Goal: Check status: Check status

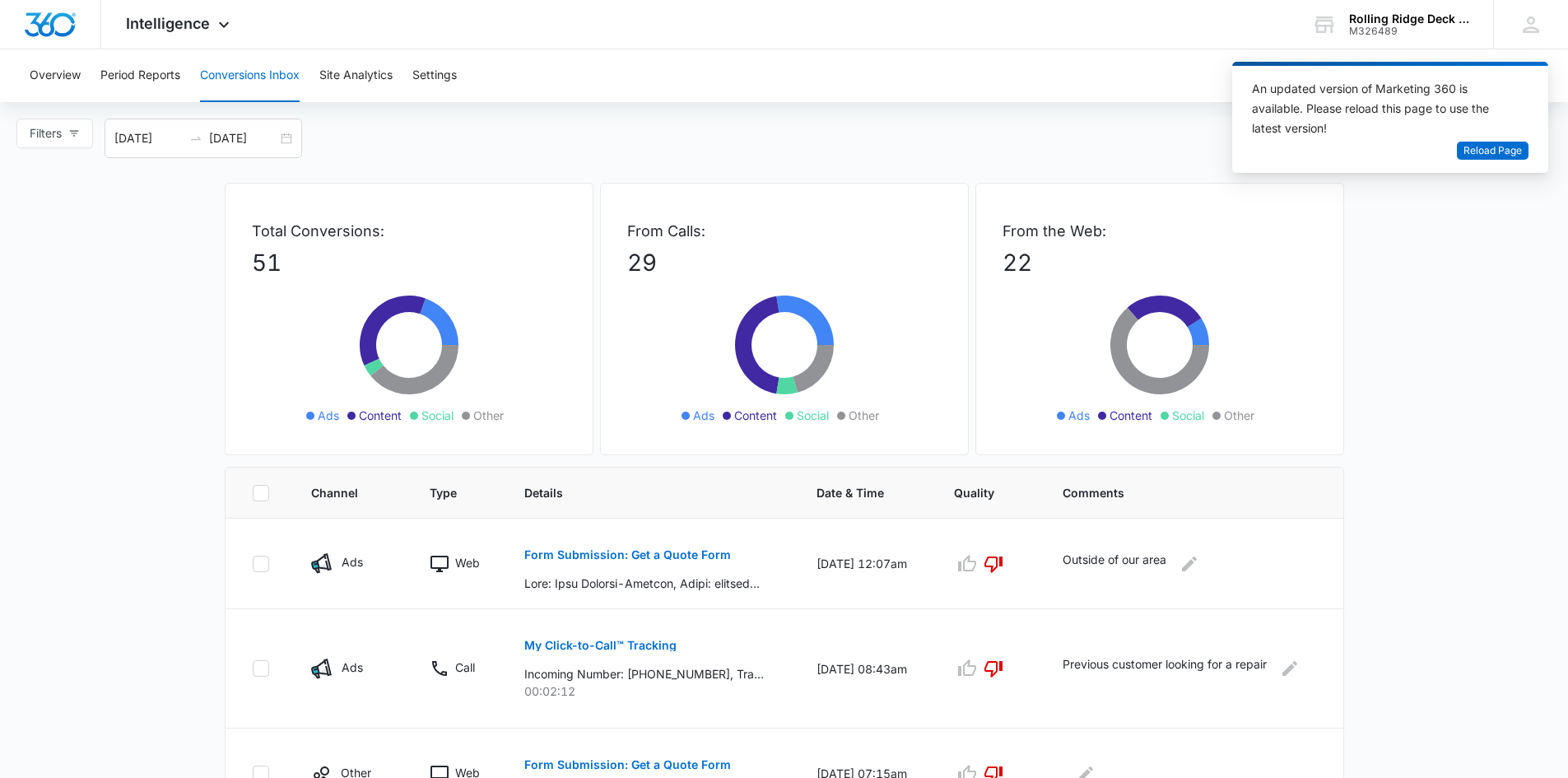
click at [242, 75] on button "Conversions Inbox" at bounding box center [250, 75] width 100 height 52
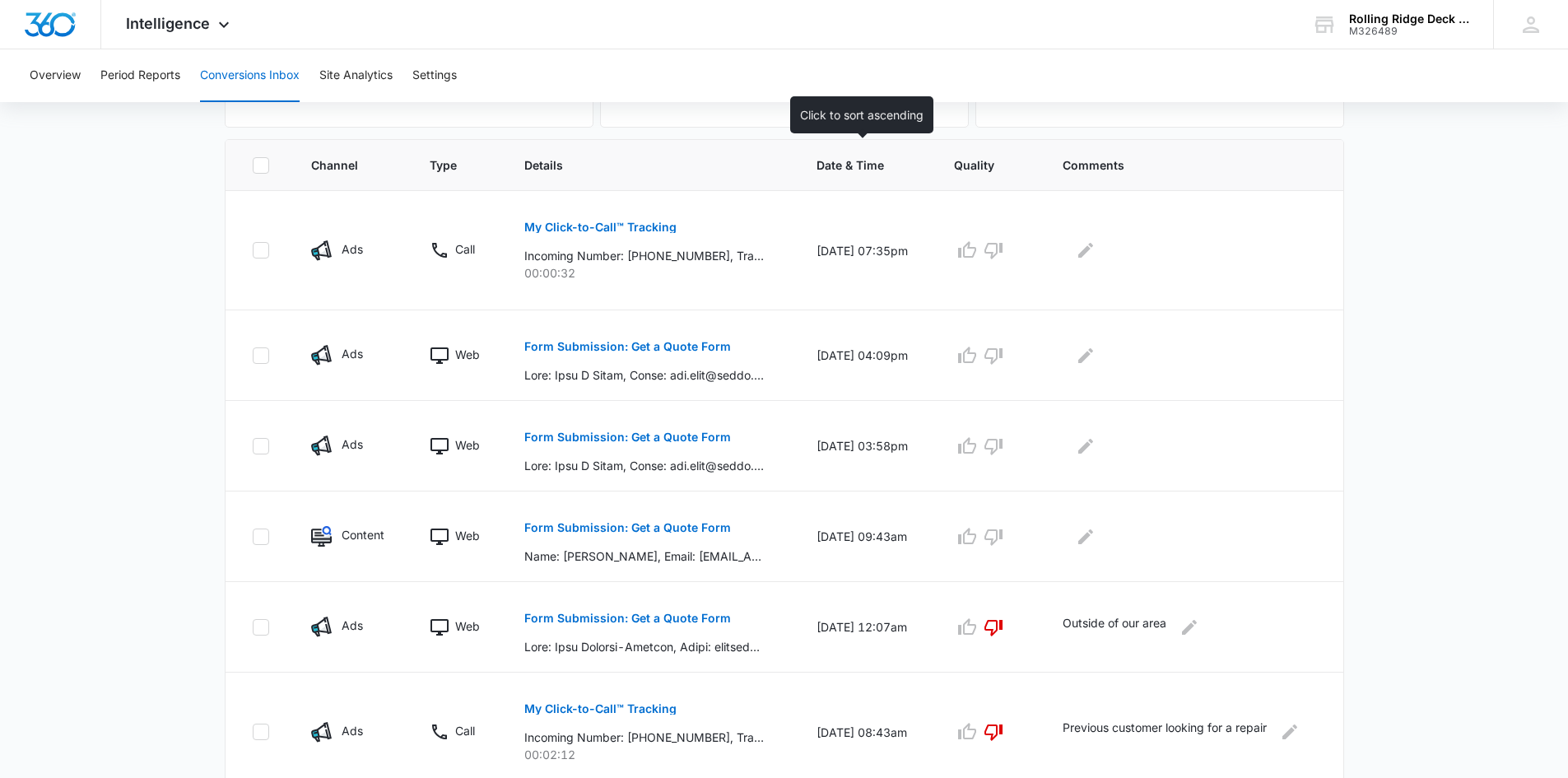
scroll to position [329, 0]
click at [676, 517] on button "Form Submission: Get a Quote Form" at bounding box center [627, 525] width 207 height 39
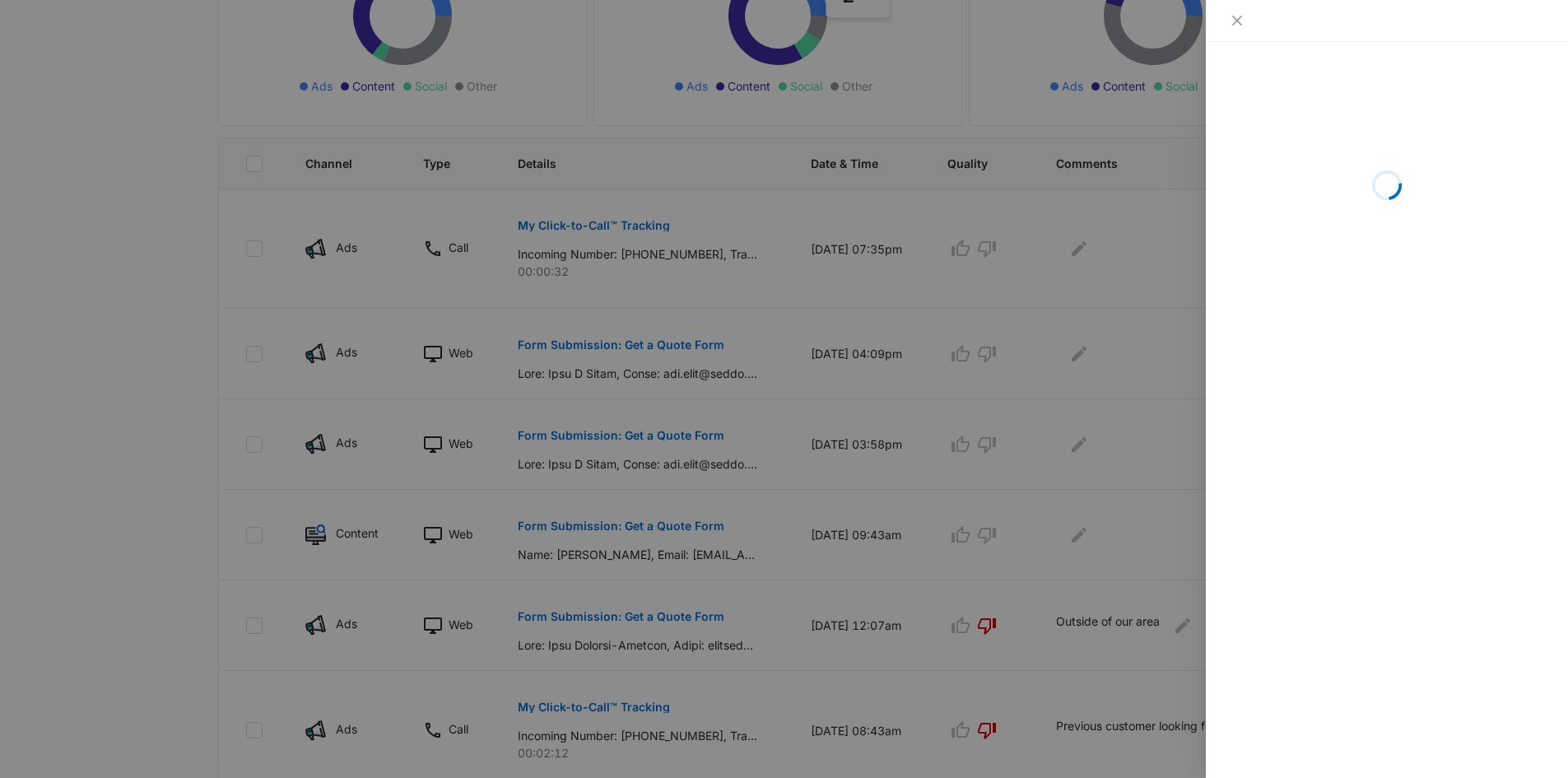
click at [675, 516] on div at bounding box center [784, 389] width 1568 height 778
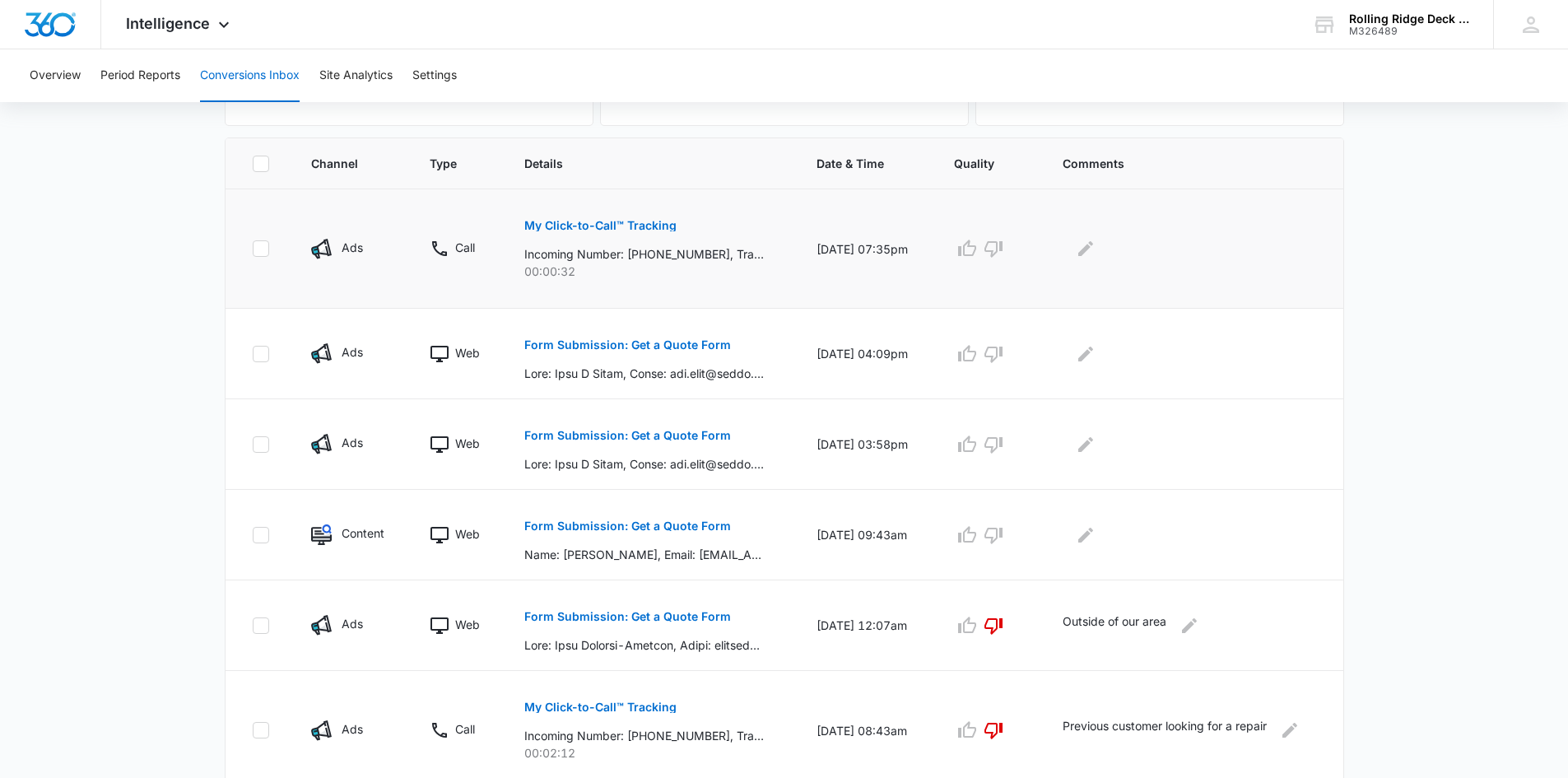
click at [601, 233] on button "My Click-to-Call™ Tracking" at bounding box center [600, 225] width 152 height 39
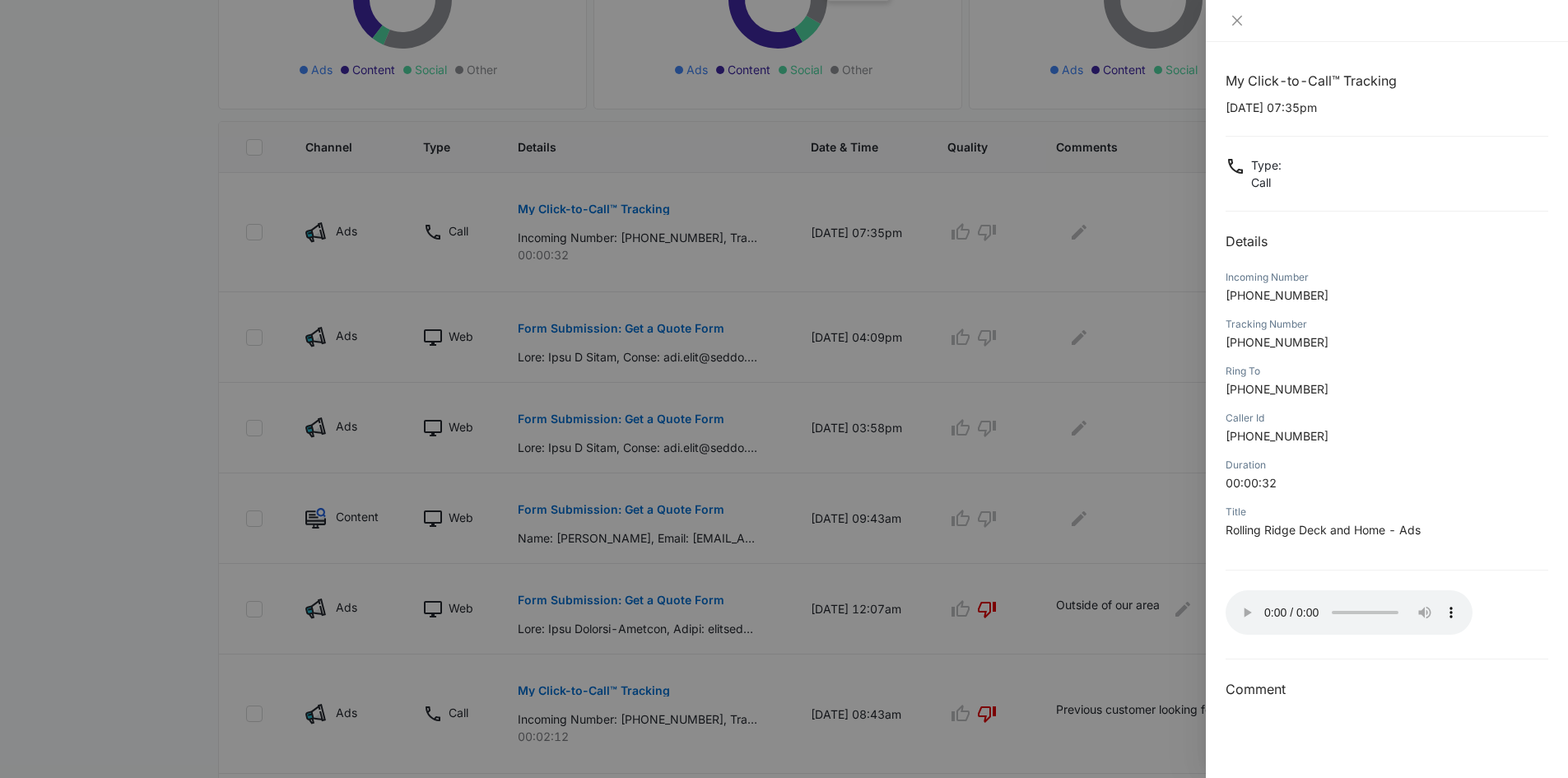
scroll to position [247, 0]
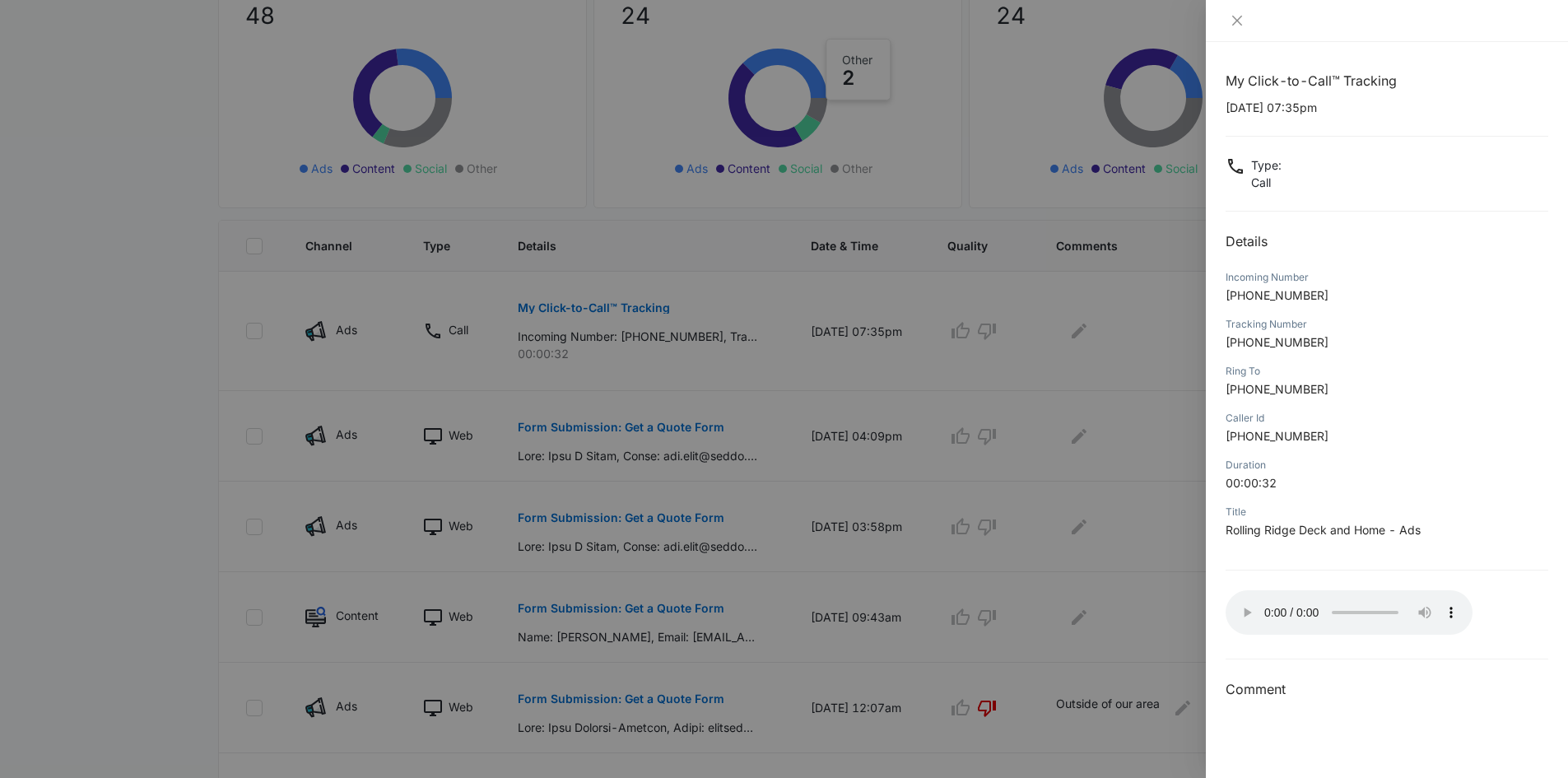
click at [737, 498] on div at bounding box center [784, 389] width 1568 height 778
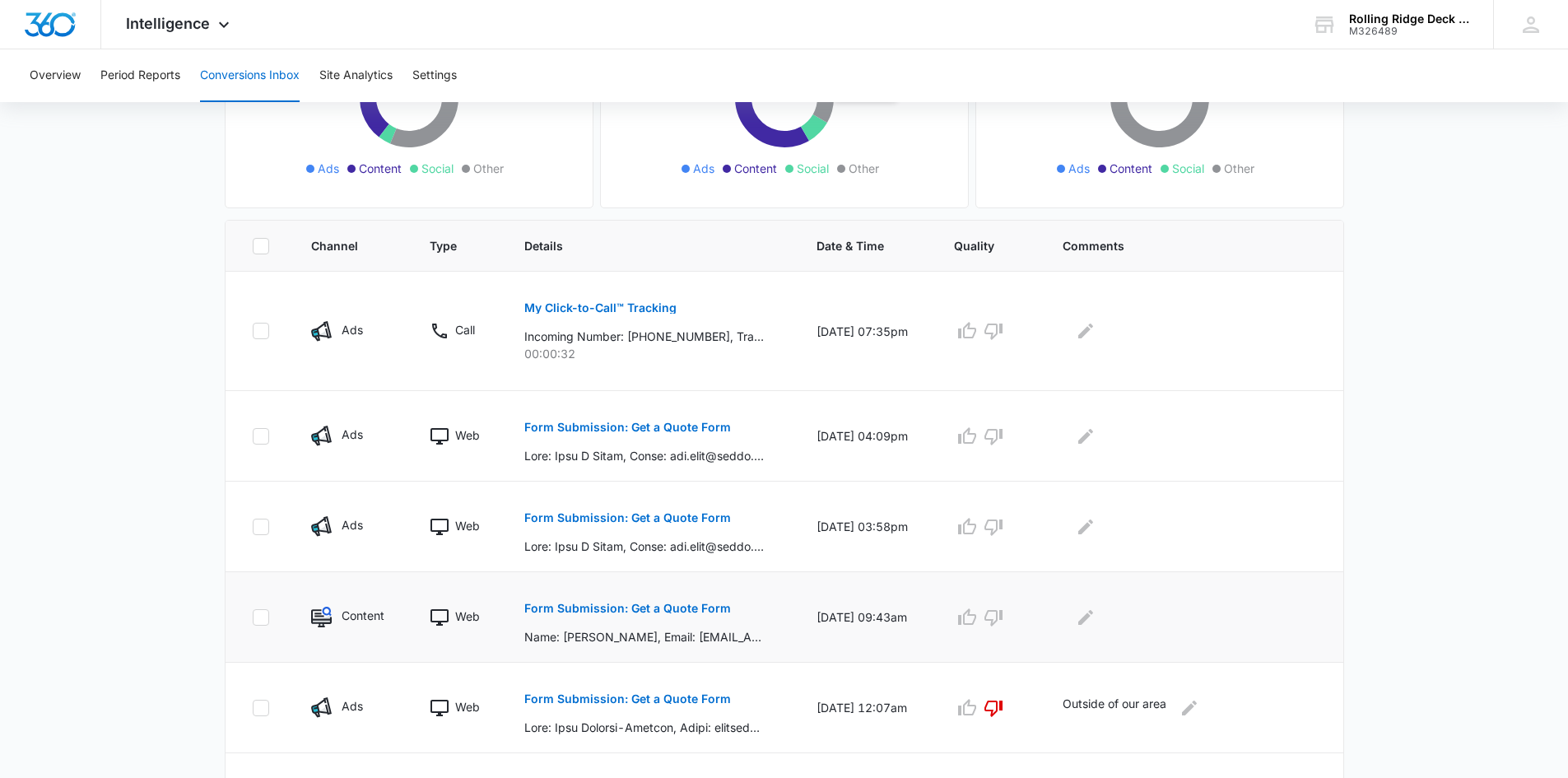
click at [642, 605] on p "Form Submission: Get a Quote Form" at bounding box center [627, 608] width 207 height 11
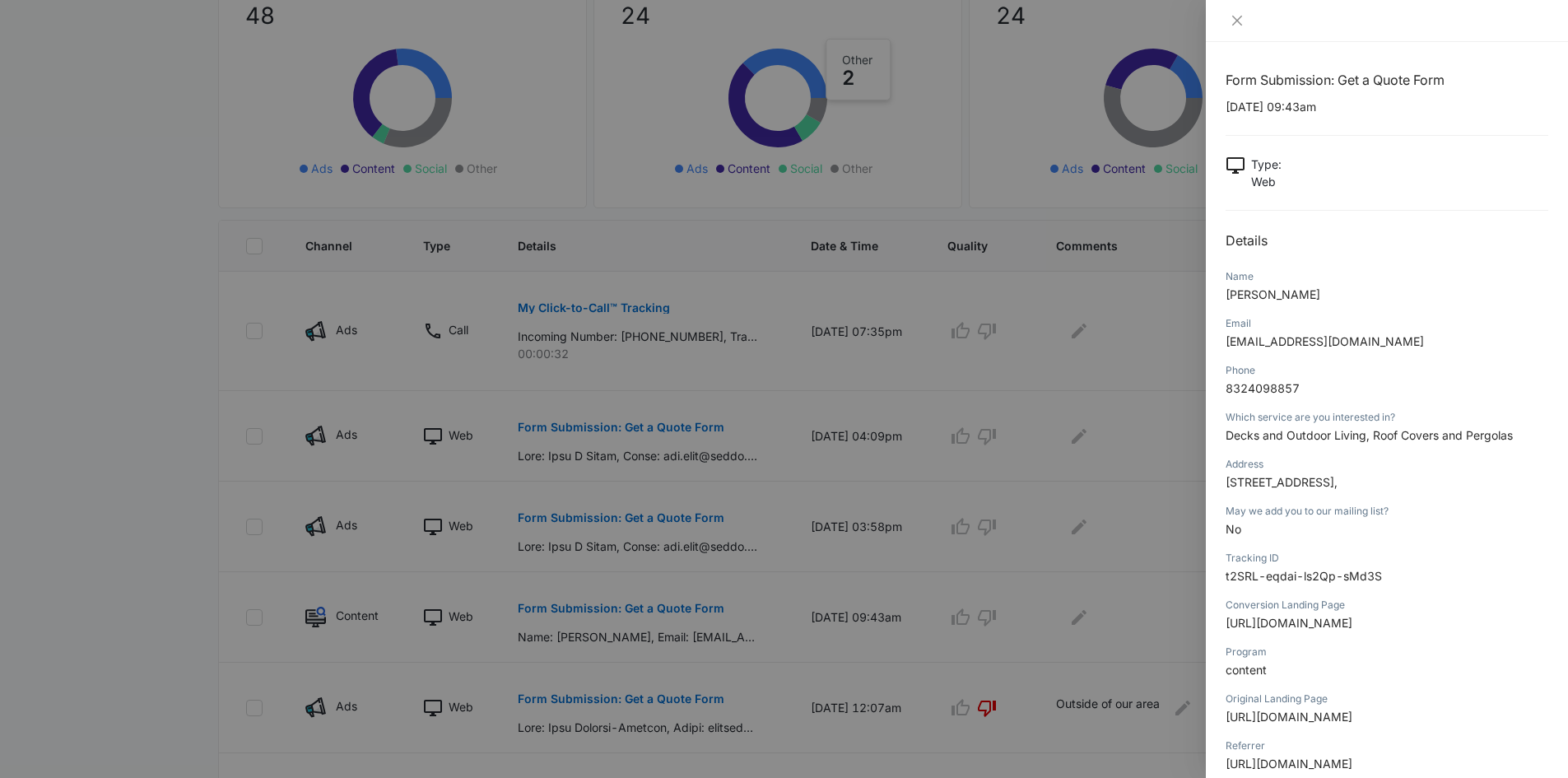
scroll to position [0, 0]
click at [734, 450] on div at bounding box center [784, 389] width 1568 height 778
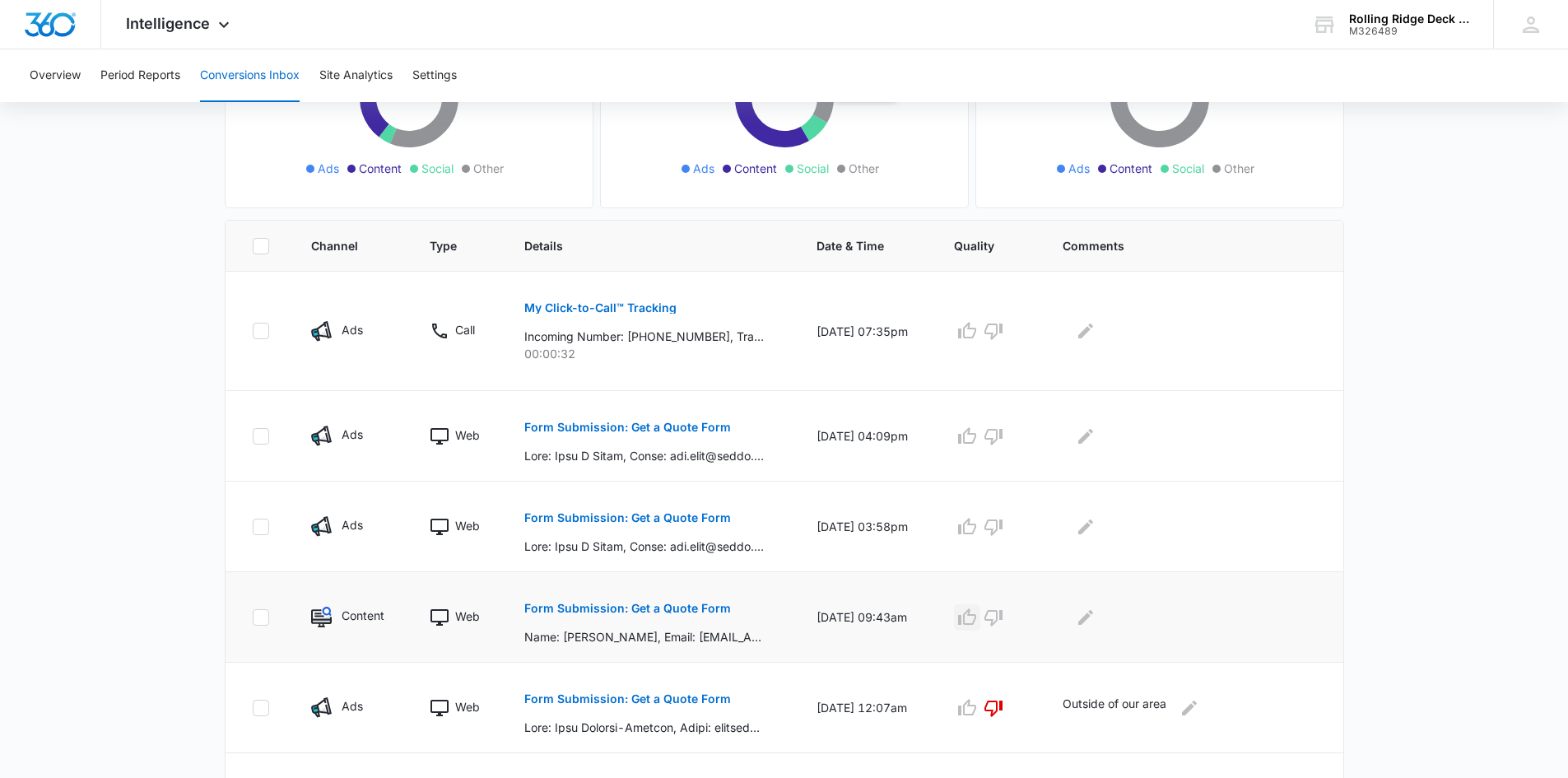
click at [976, 621] on icon "button" at bounding box center [967, 616] width 18 height 16
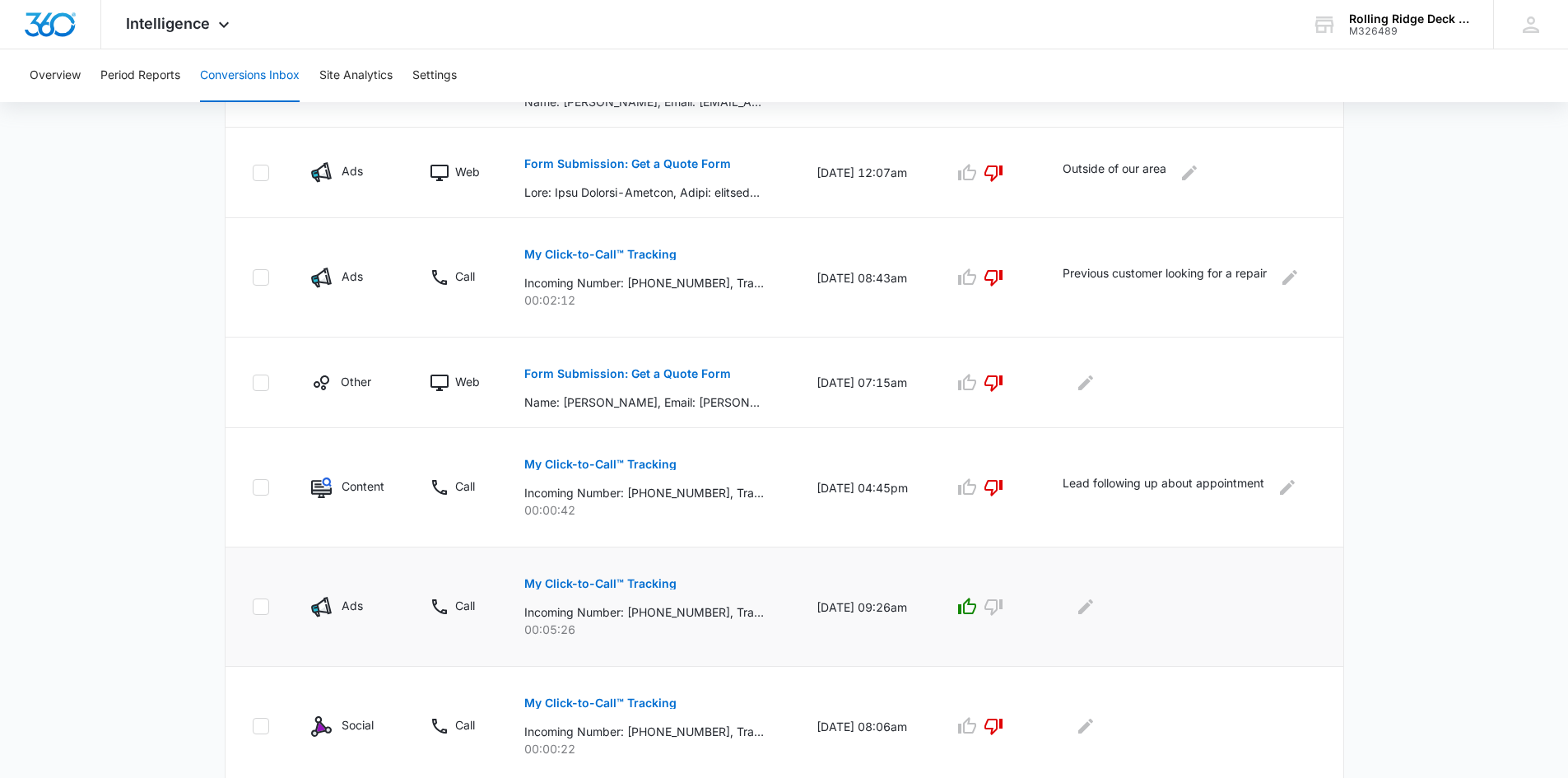
scroll to position [841, 0]
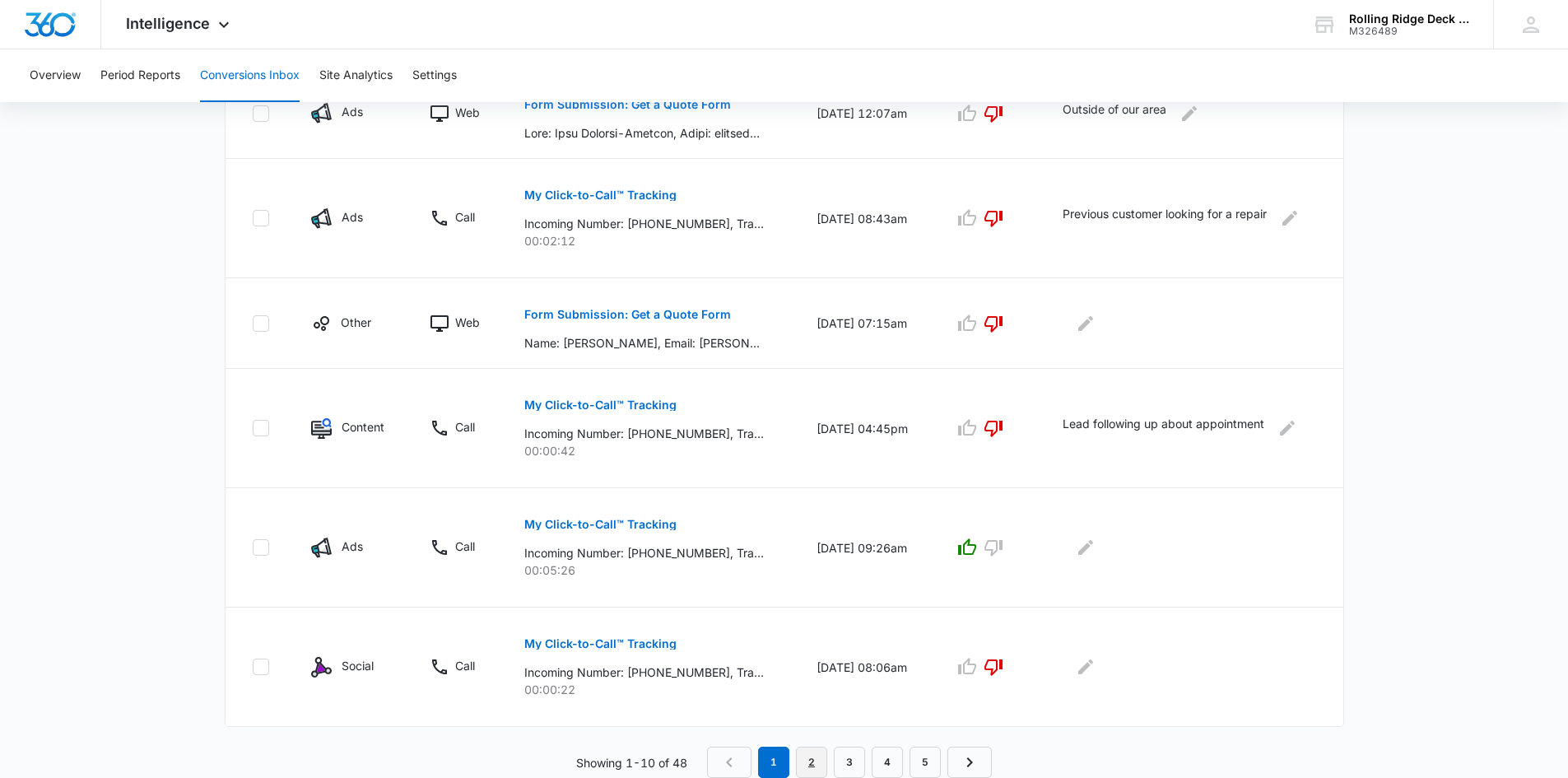
click at [805, 754] on link "2" at bounding box center [812, 762] width 31 height 31
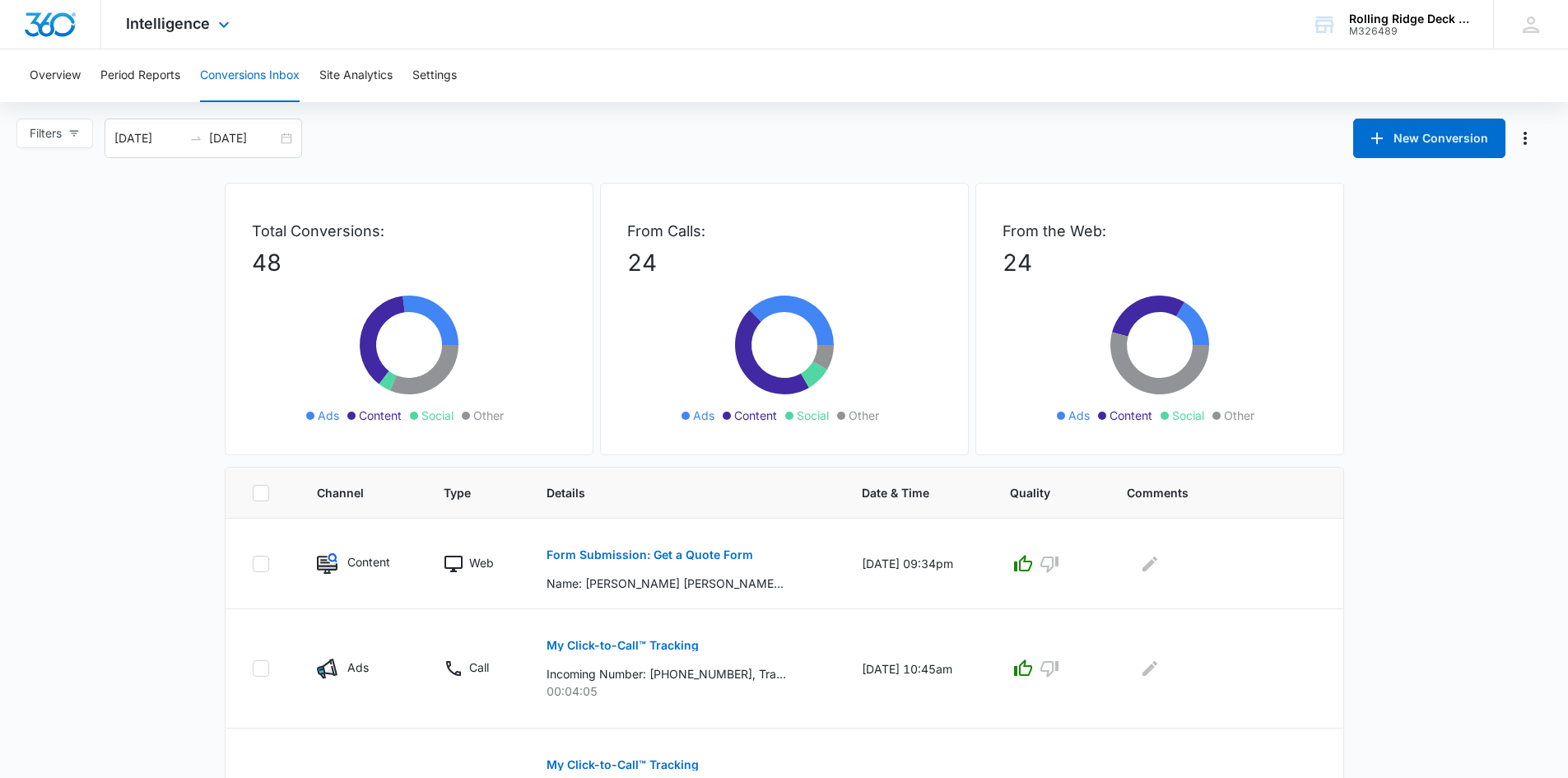
click at [236, 25] on div "Intelligence Apps Reputation Websites Forms CRM Email Social Content Ads Intell…" at bounding box center [179, 24] width 157 height 49
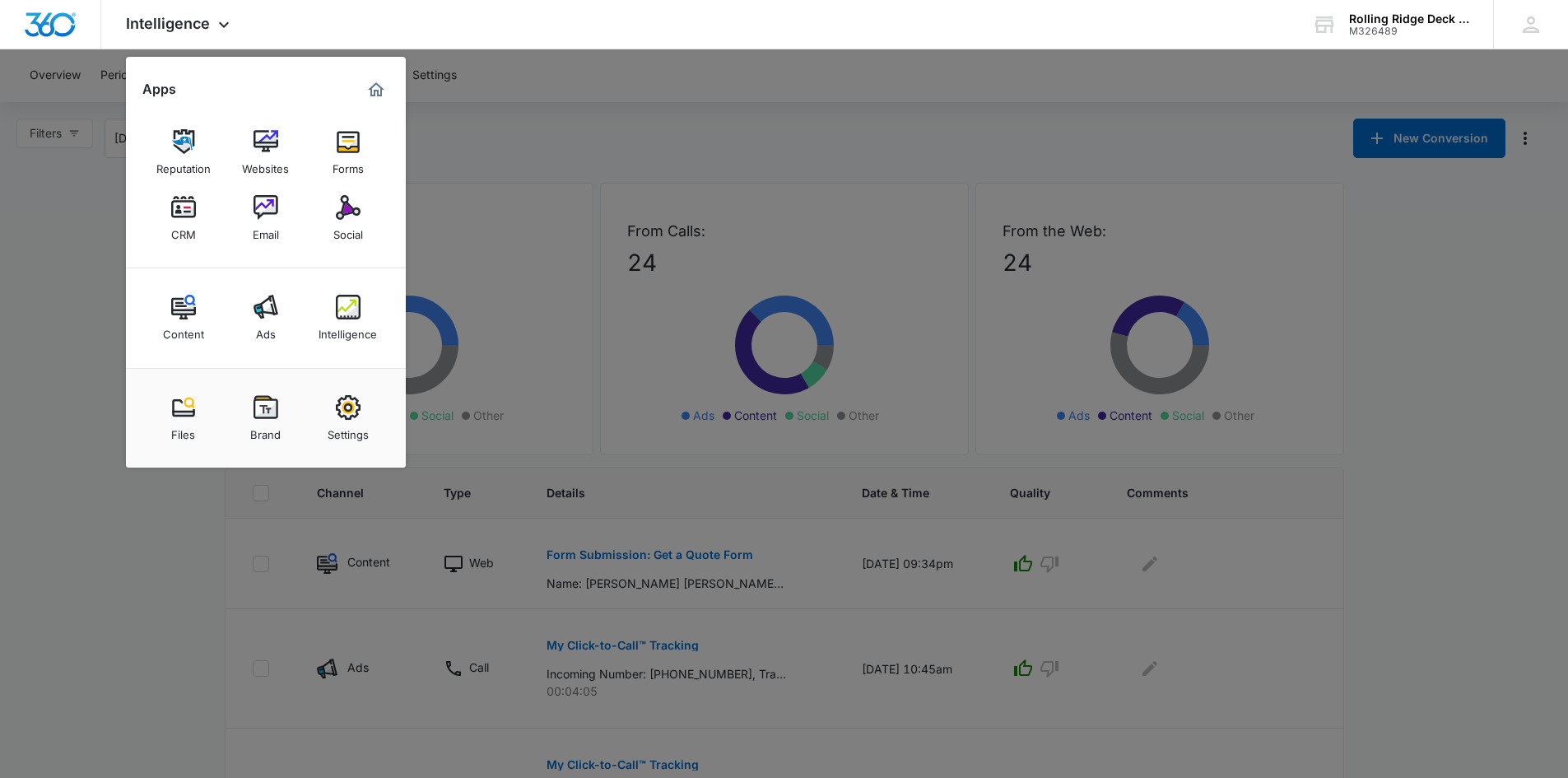
click at [734, 130] on div at bounding box center [784, 389] width 1568 height 778
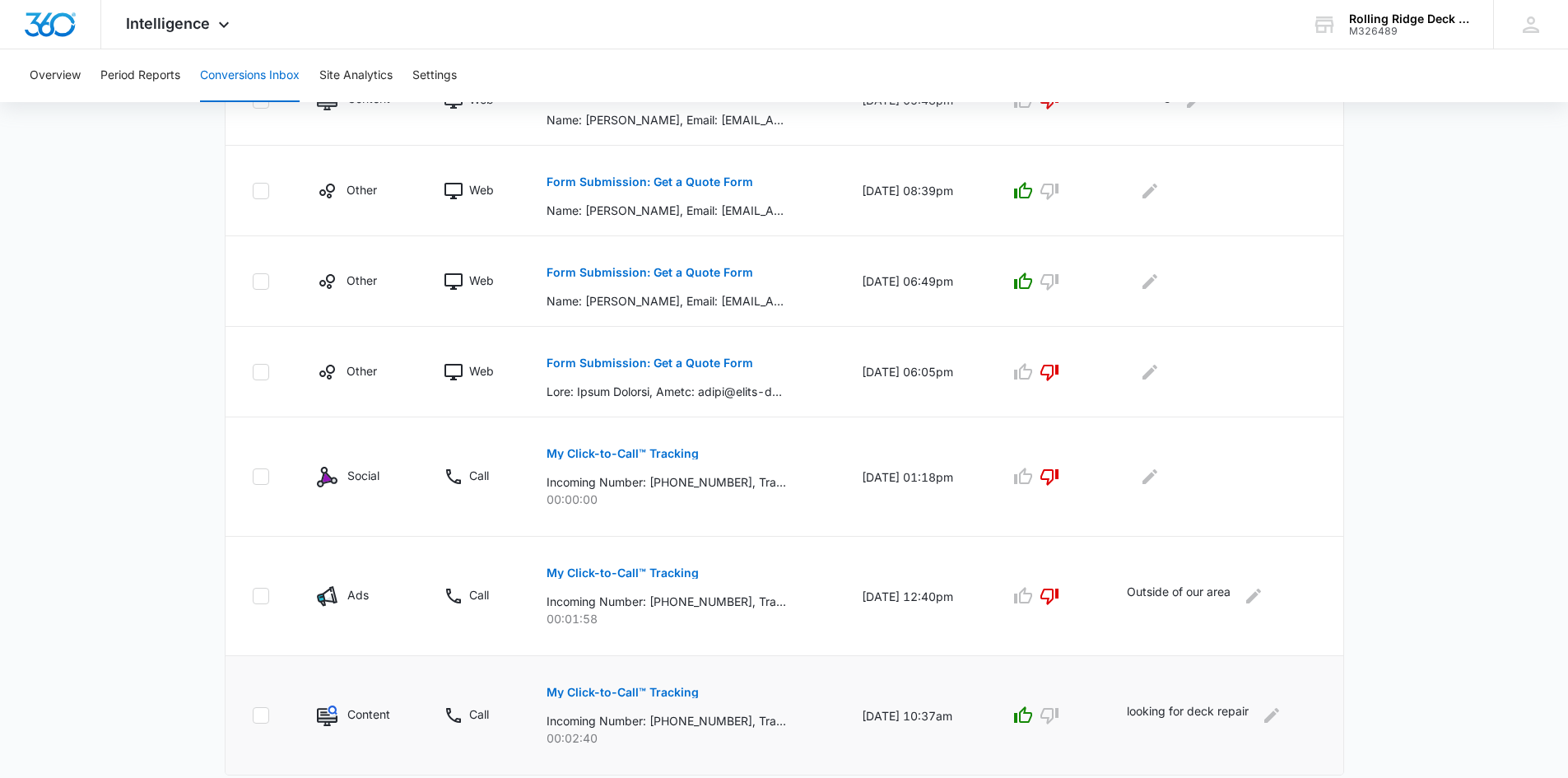
scroll to position [841, 0]
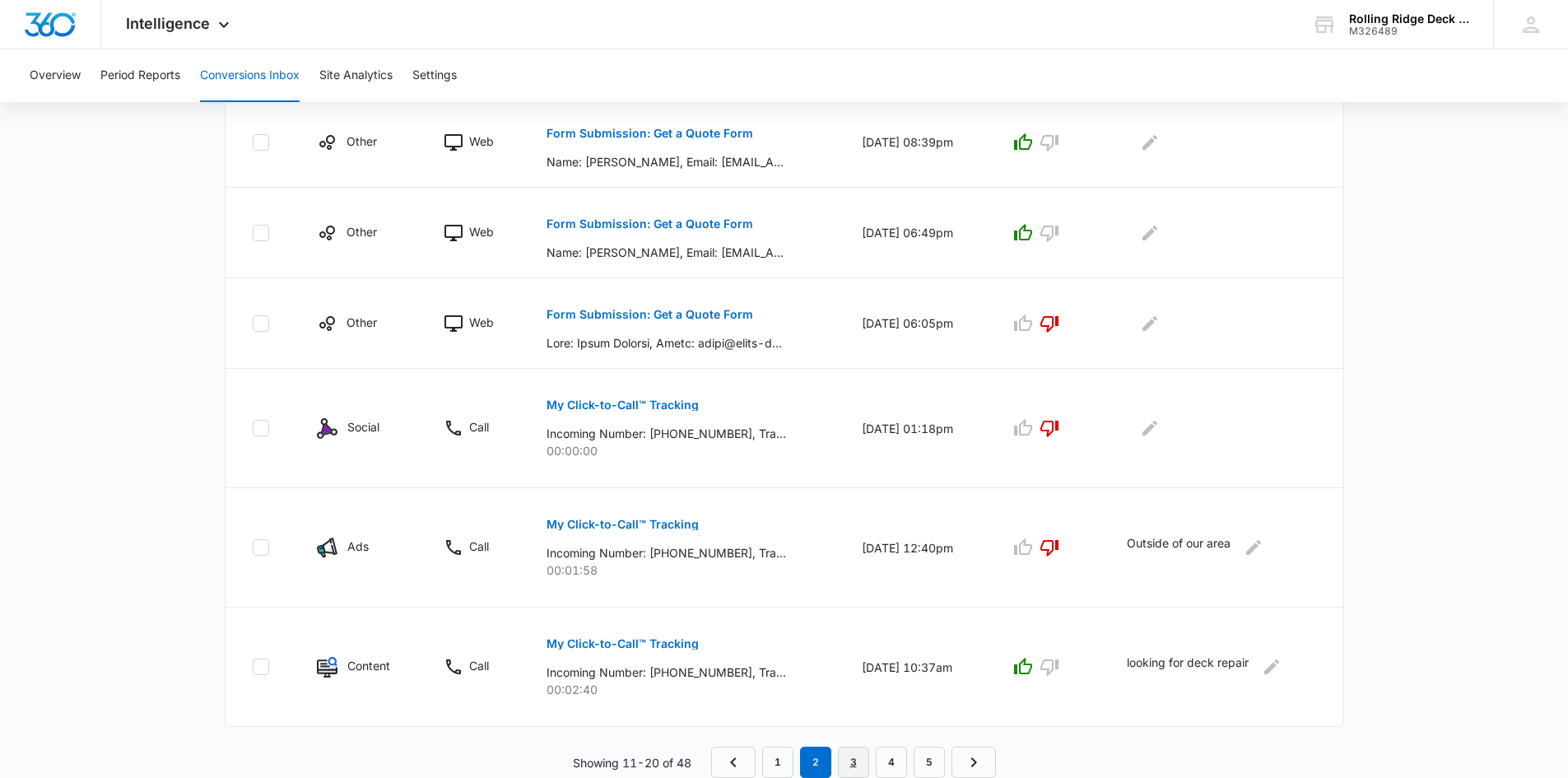
click at [851, 757] on link "3" at bounding box center [854, 762] width 31 height 31
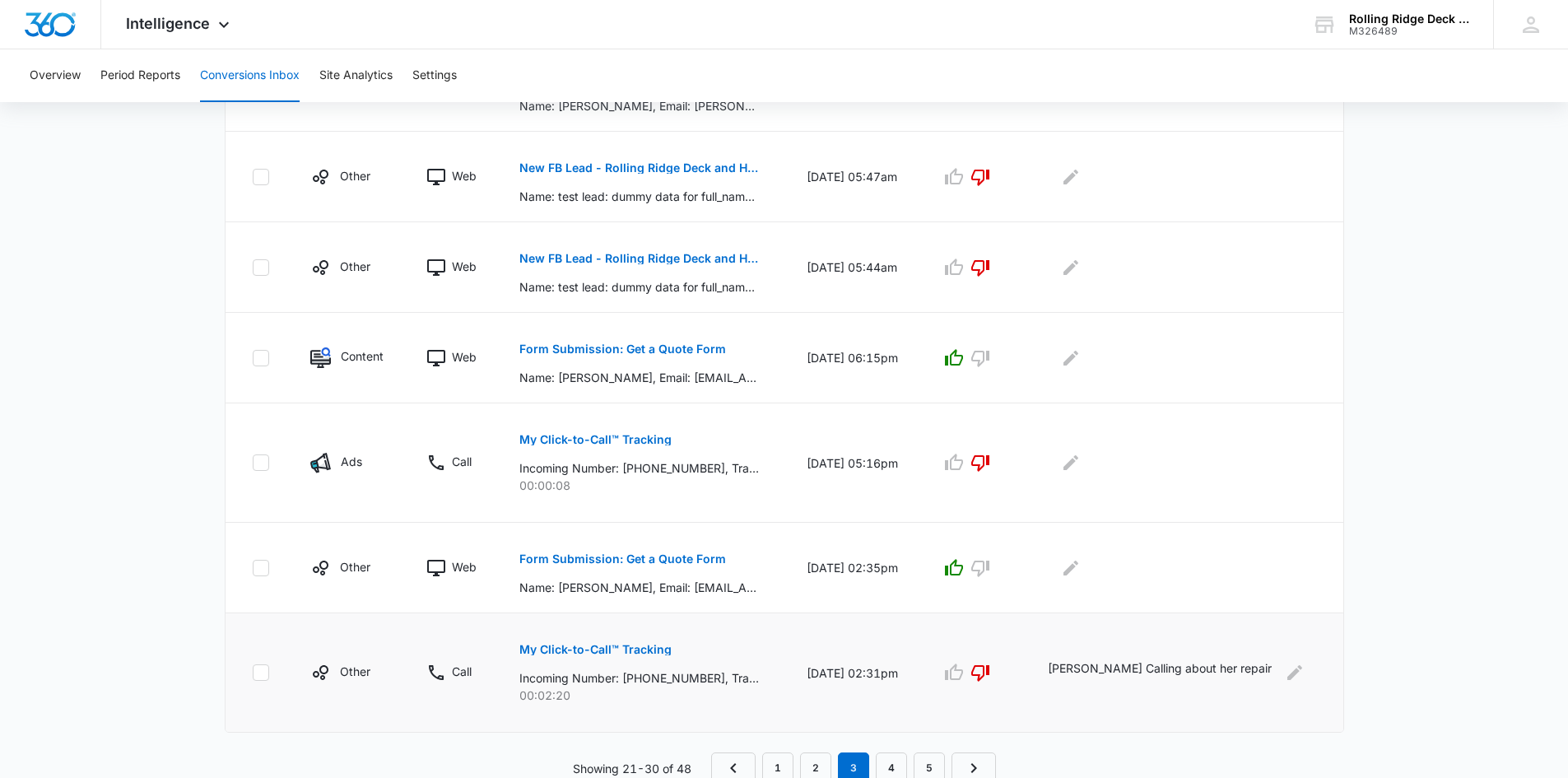
scroll to position [812, 0]
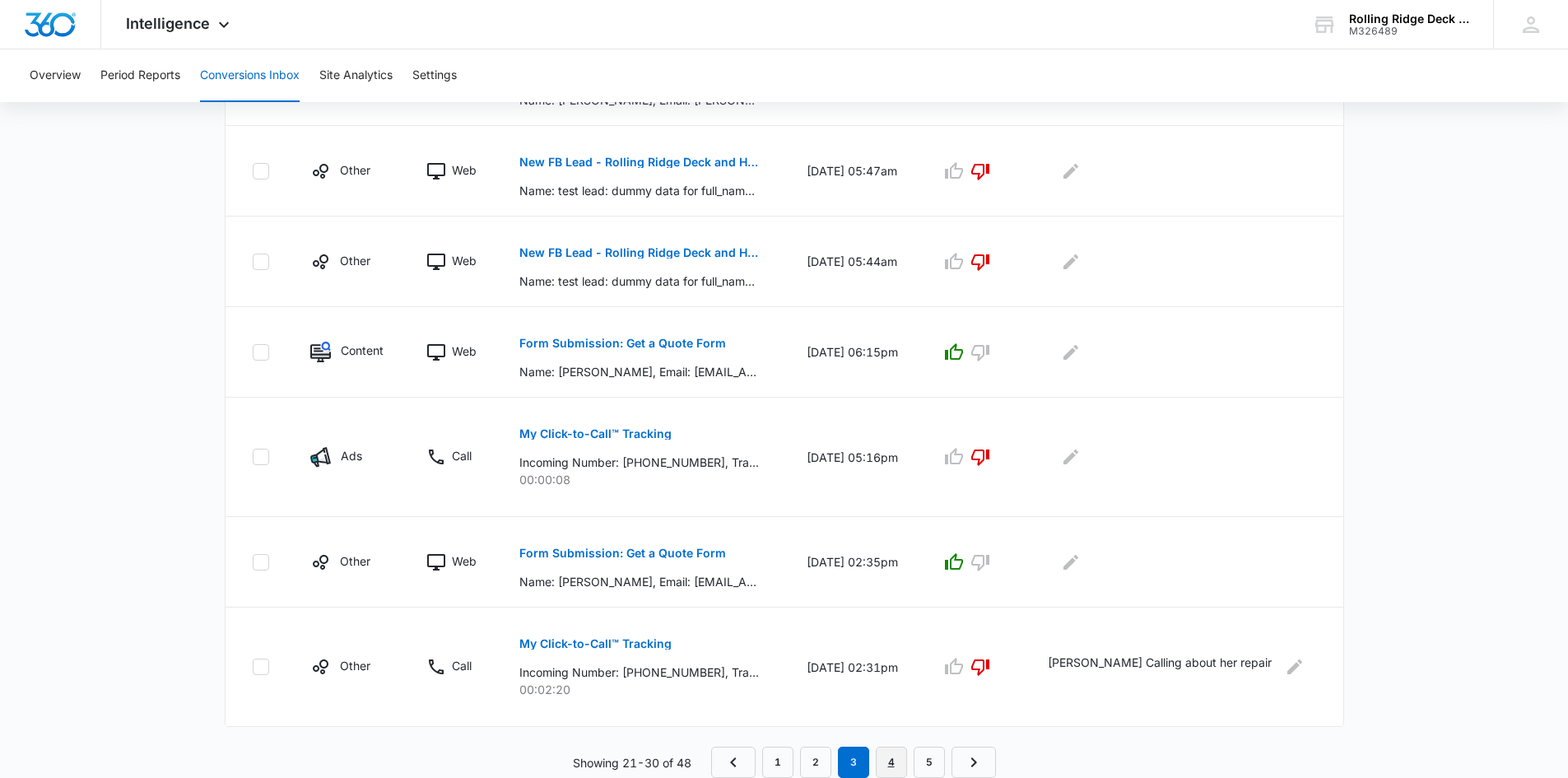
click at [883, 757] on link "4" at bounding box center [891, 762] width 31 height 31
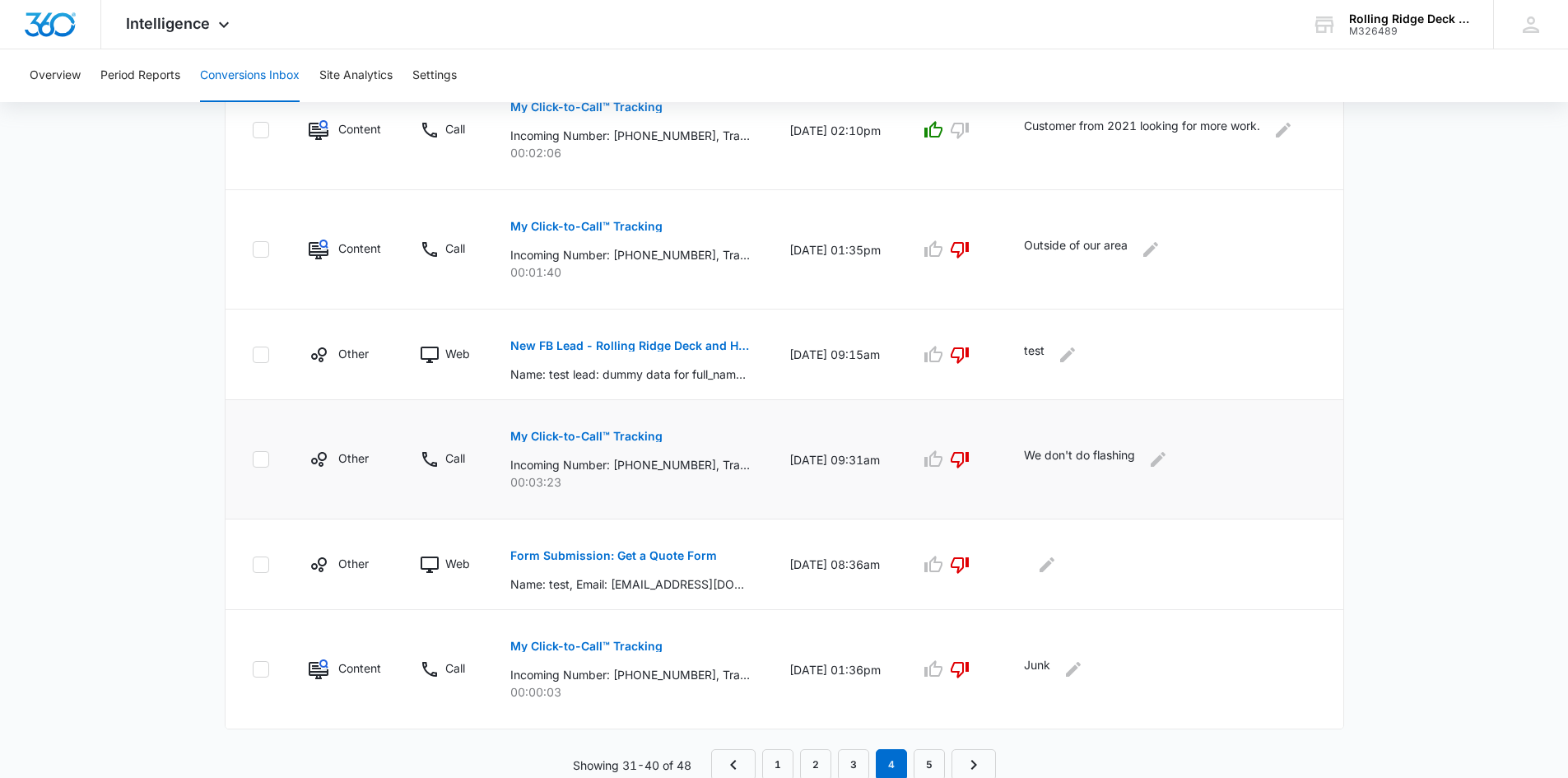
scroll to position [841, 0]
click at [938, 768] on link "5" at bounding box center [929, 762] width 31 height 31
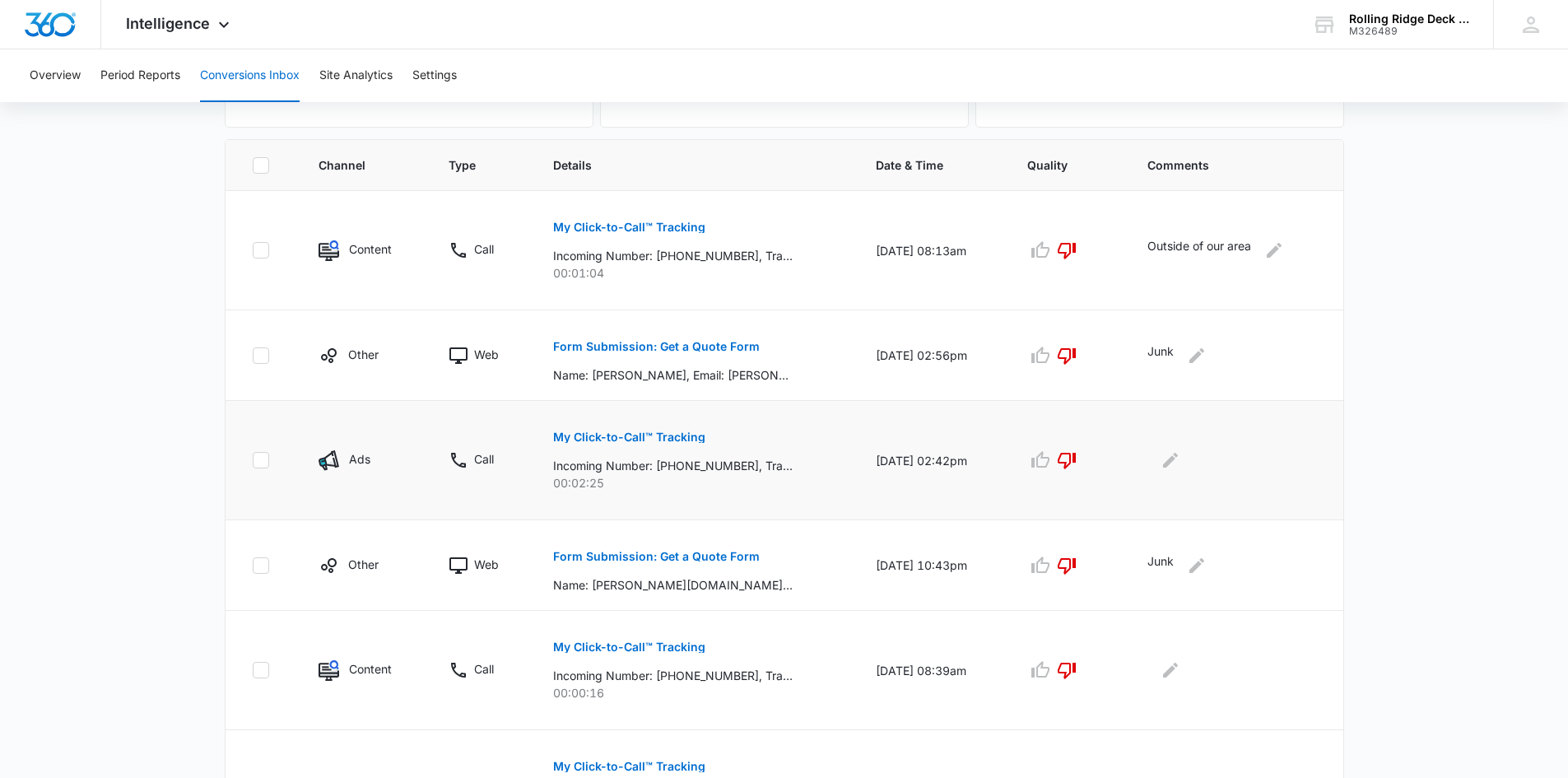
scroll to position [329, 0]
